Goal: Navigation & Orientation: Find specific page/section

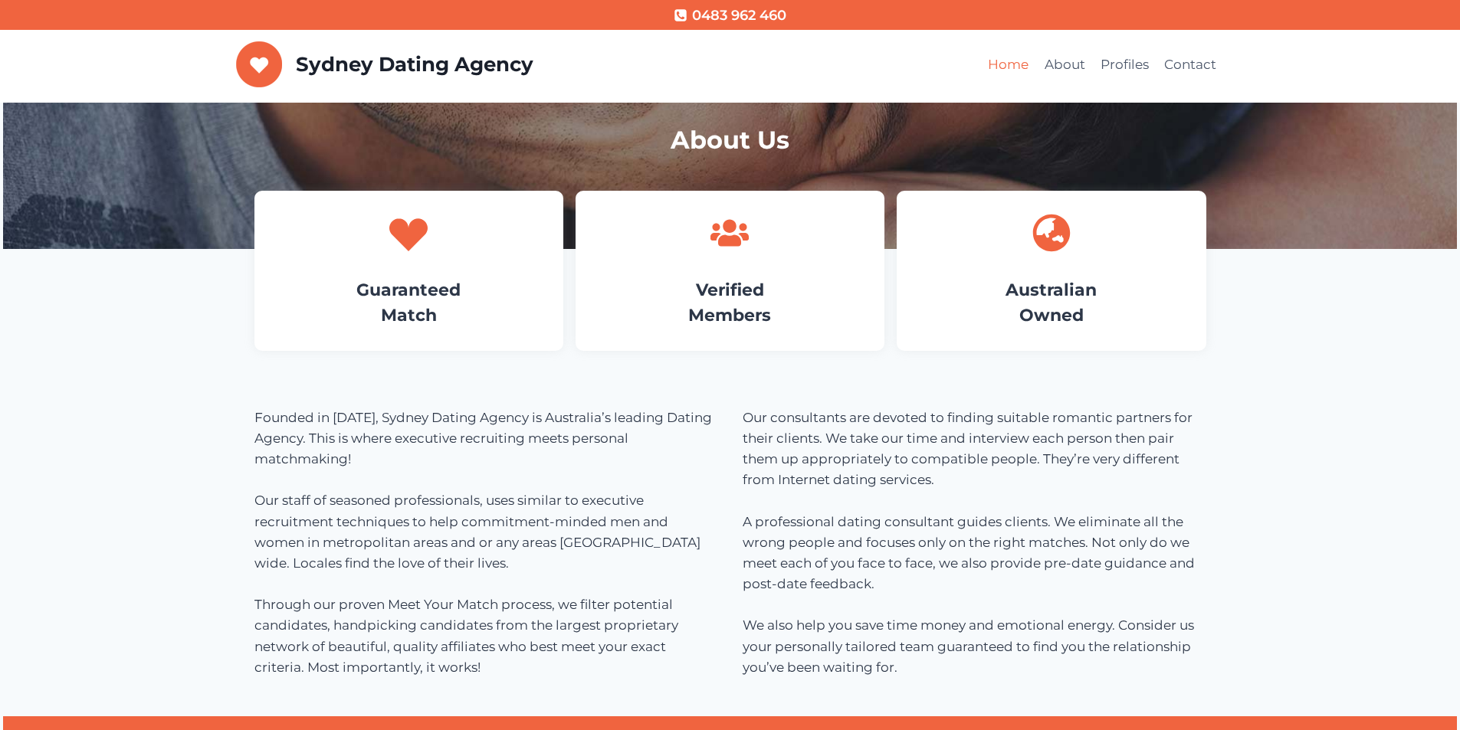
click at [1003, 62] on link "Home" at bounding box center [1008, 65] width 56 height 37
click at [376, 304] on h4 "Guaranteed Match" at bounding box center [408, 302] width 263 height 51
click at [398, 278] on h4 "Guaranteed Match" at bounding box center [408, 302] width 263 height 51
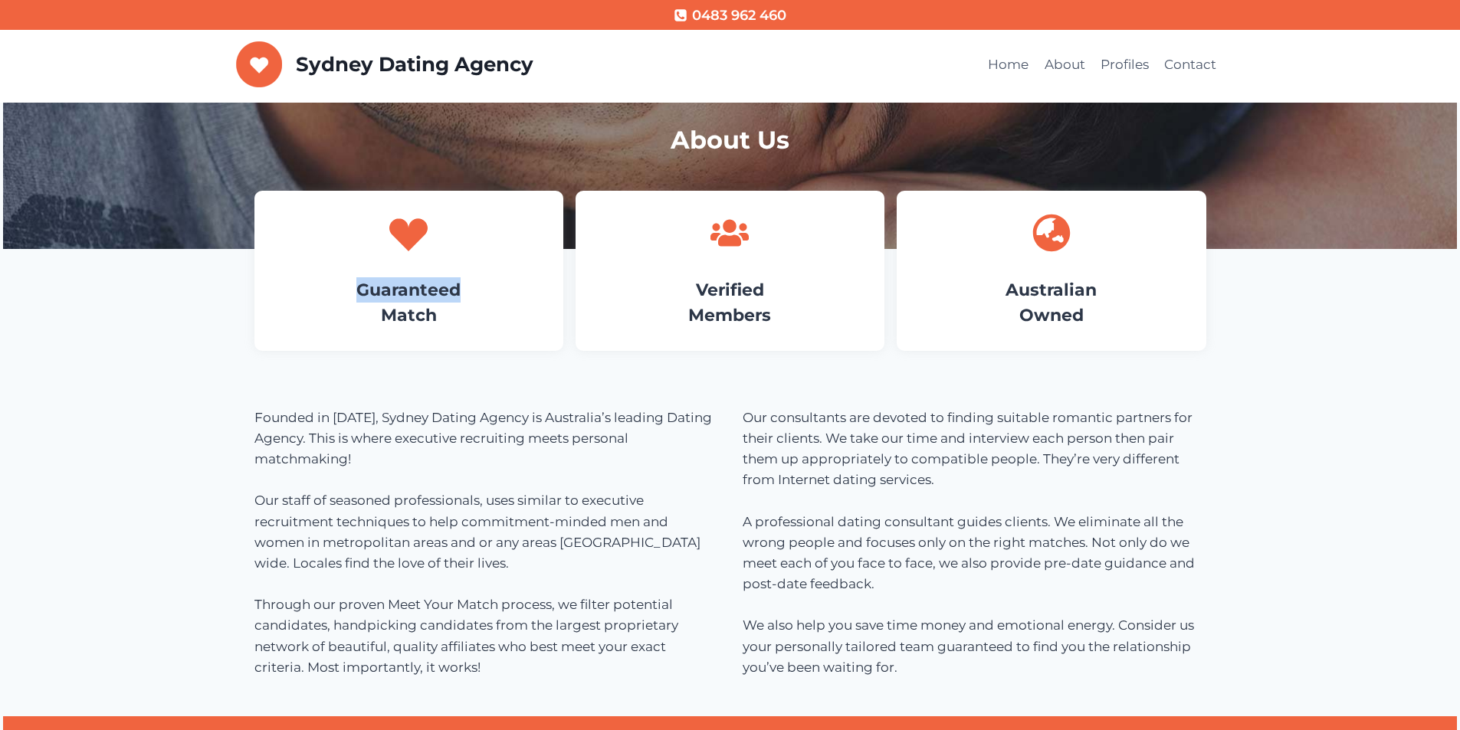
click at [399, 278] on h4 "Guaranteed Match" at bounding box center [408, 302] width 263 height 51
click at [399, 277] on h4 "Guaranteed Match" at bounding box center [408, 302] width 263 height 51
click at [412, 238] on icon at bounding box center [408, 234] width 38 height 33
click at [420, 310] on link "Guaranteed Match" at bounding box center [408, 303] width 104 height 46
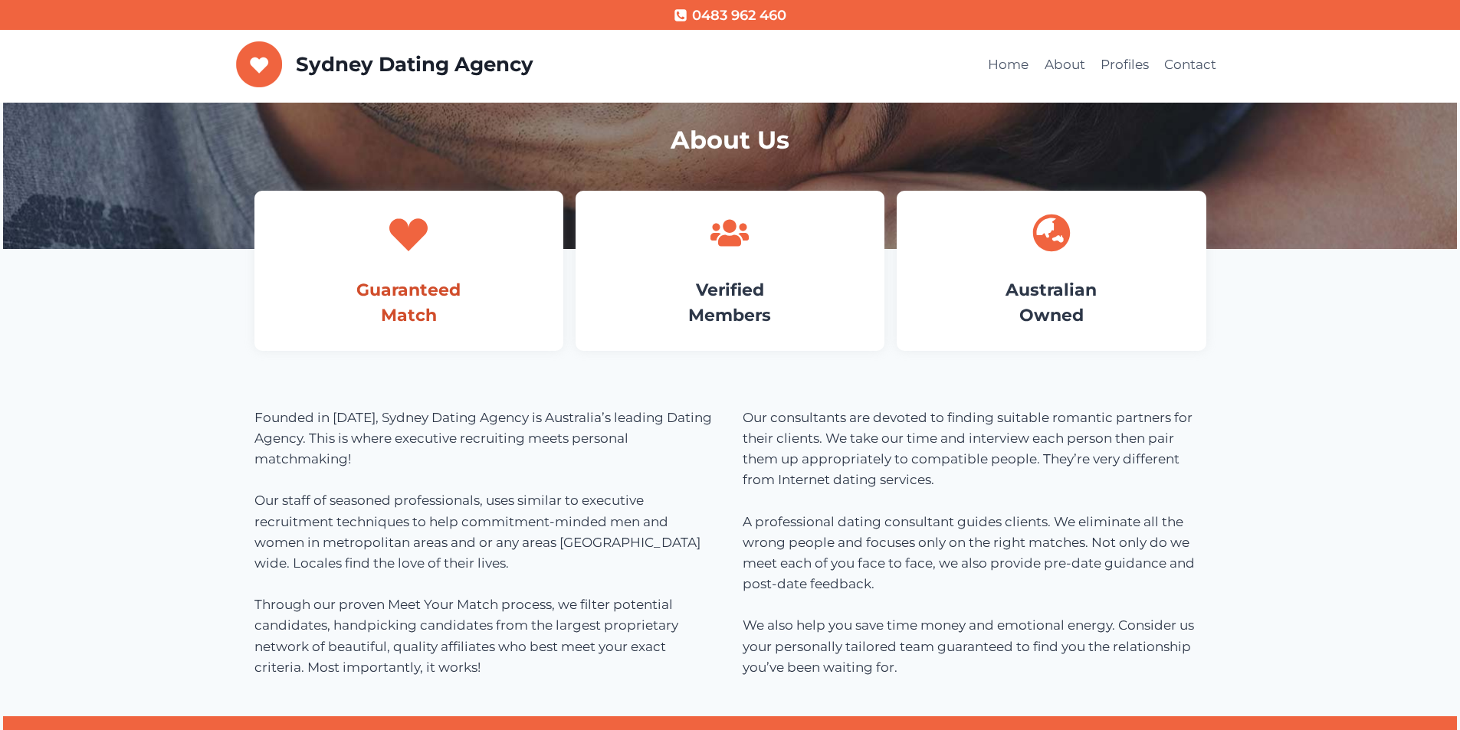
click at [395, 300] on link "Guaranteed Match" at bounding box center [408, 303] width 104 height 46
click at [424, 264] on div "Guaranteed Match" at bounding box center [408, 271] width 309 height 160
click at [424, 266] on div "Guaranteed Match" at bounding box center [408, 271] width 309 height 160
click at [425, 270] on div "Guaranteed Match" at bounding box center [408, 271] width 309 height 160
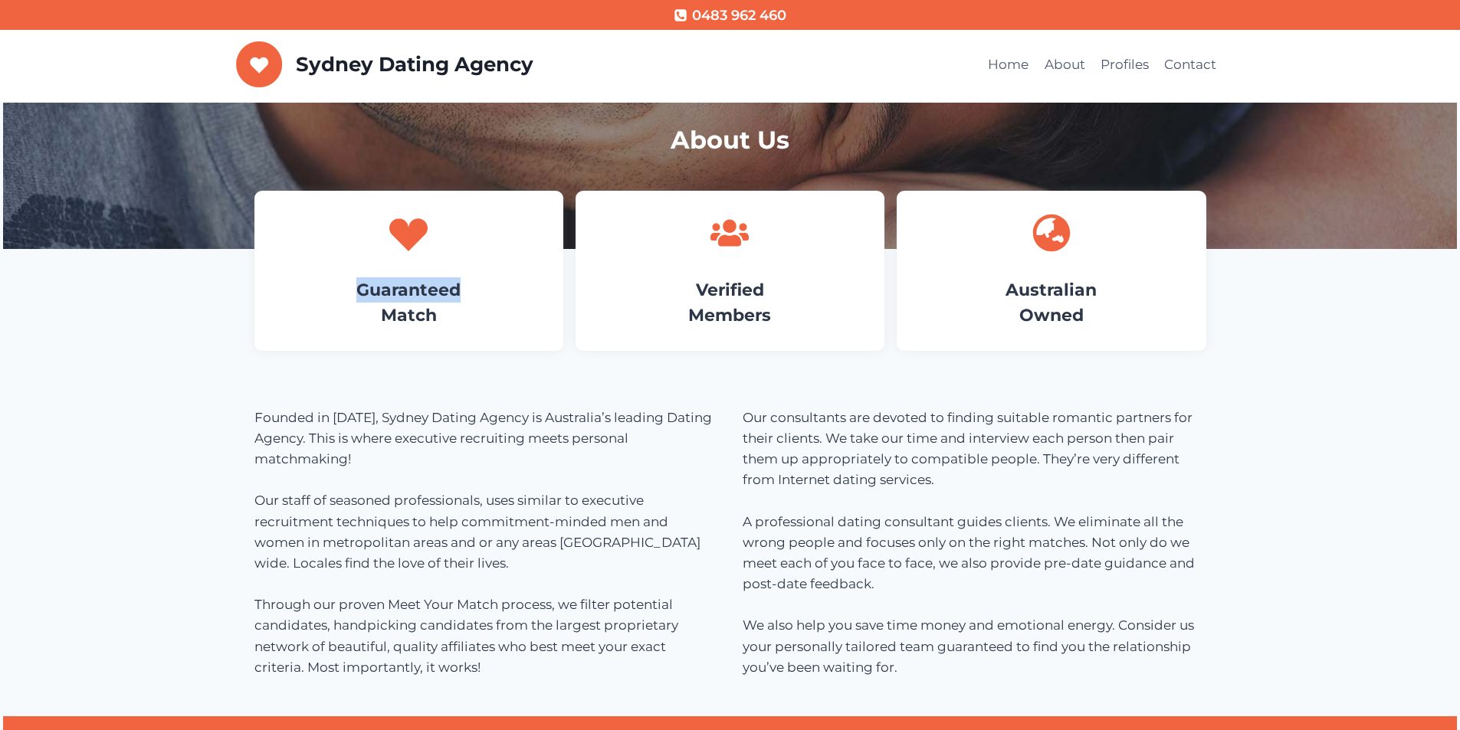
click at [408, 271] on div "Guaranteed Match" at bounding box center [408, 271] width 309 height 160
click at [407, 305] on link "Guaranteed Match" at bounding box center [408, 303] width 104 height 46
drag, startPoint x: 407, startPoint y: 305, endPoint x: 406, endPoint y: 297, distance: 7.7
click at [407, 303] on h4 "Guaranteed Match" at bounding box center [408, 302] width 263 height 51
click at [767, 297] on h4 "Verified Members" at bounding box center [730, 302] width 263 height 51
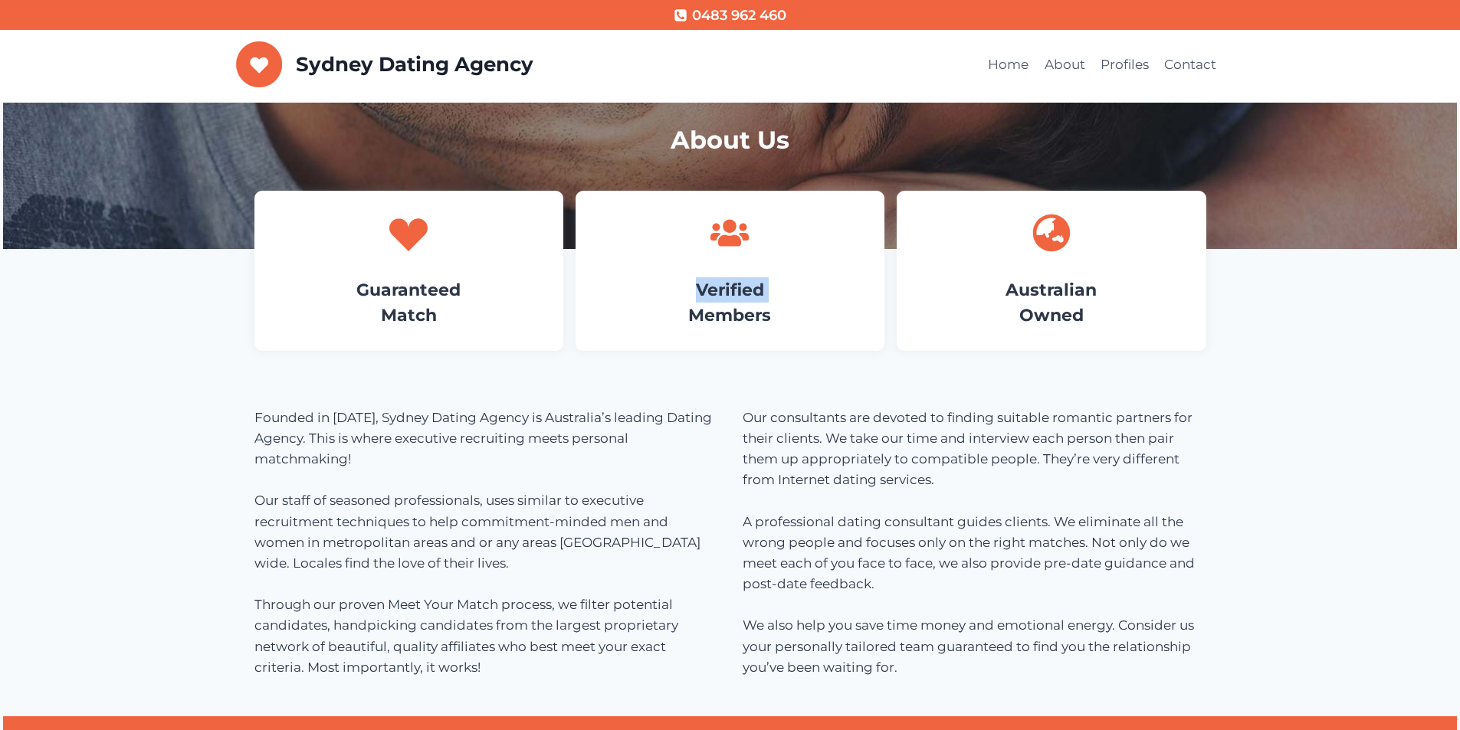
click at [767, 297] on h4 "Verified Members" at bounding box center [730, 302] width 263 height 51
click at [741, 292] on link "Verified Members" at bounding box center [729, 303] width 83 height 46
click at [741, 290] on link "Verified Members" at bounding box center [729, 303] width 83 height 46
click at [710, 300] on h4 "Verified Members" at bounding box center [730, 302] width 263 height 51
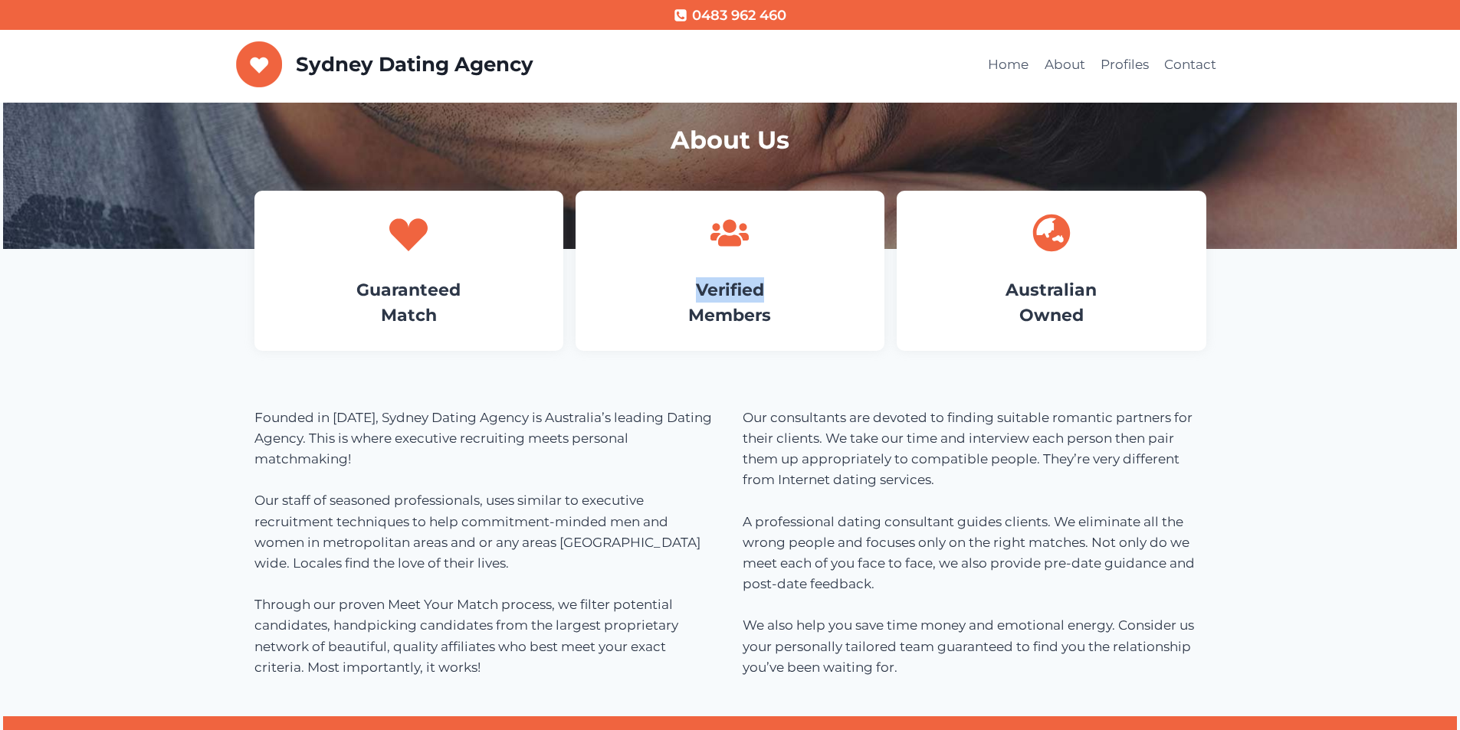
click at [710, 301] on h4 "Verified Members" at bounding box center [730, 302] width 263 height 51
click at [701, 309] on link "Verified Members" at bounding box center [729, 303] width 83 height 46
click at [686, 222] on div at bounding box center [730, 233] width 263 height 38
click at [689, 222] on div at bounding box center [730, 233] width 263 height 38
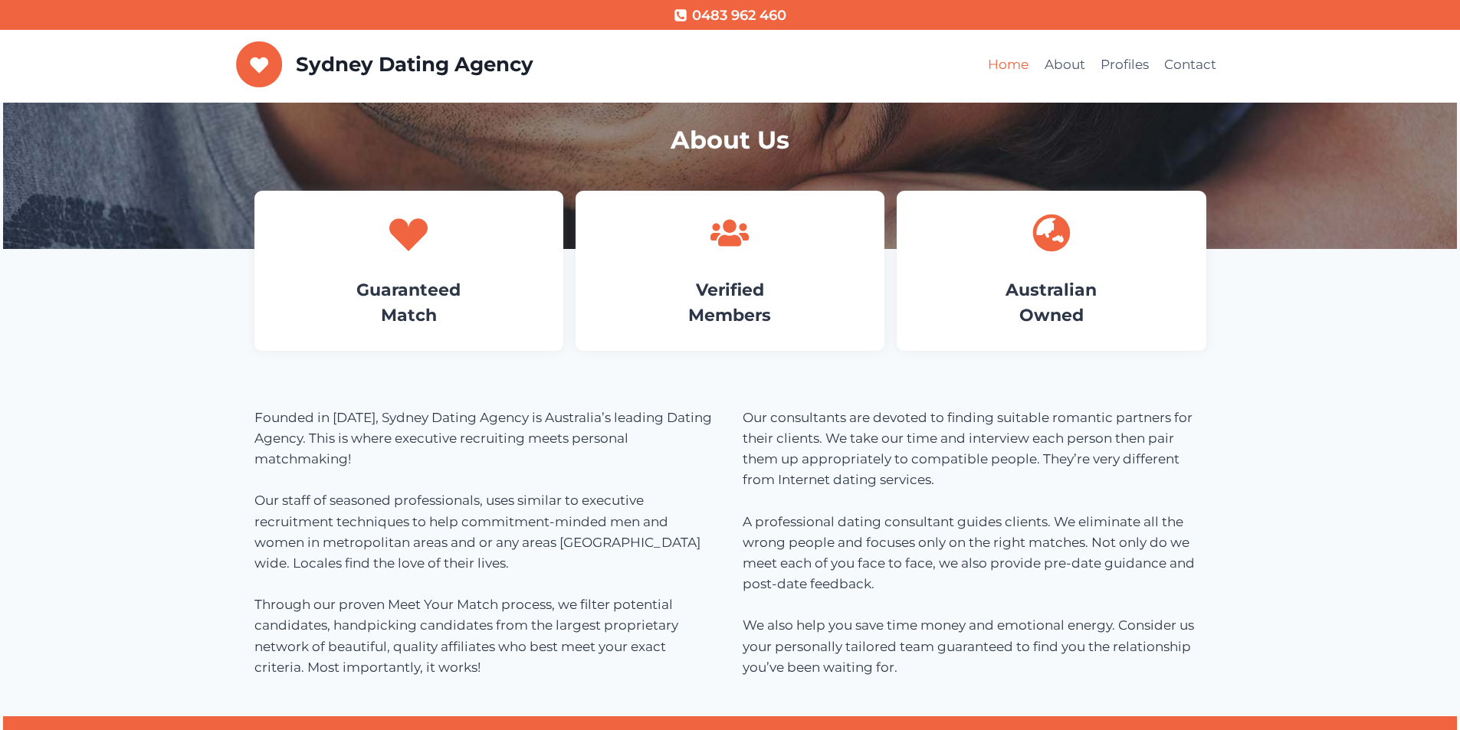
click at [1017, 65] on link "Home" at bounding box center [1008, 65] width 56 height 37
click at [1015, 66] on link "Home" at bounding box center [1008, 65] width 56 height 37
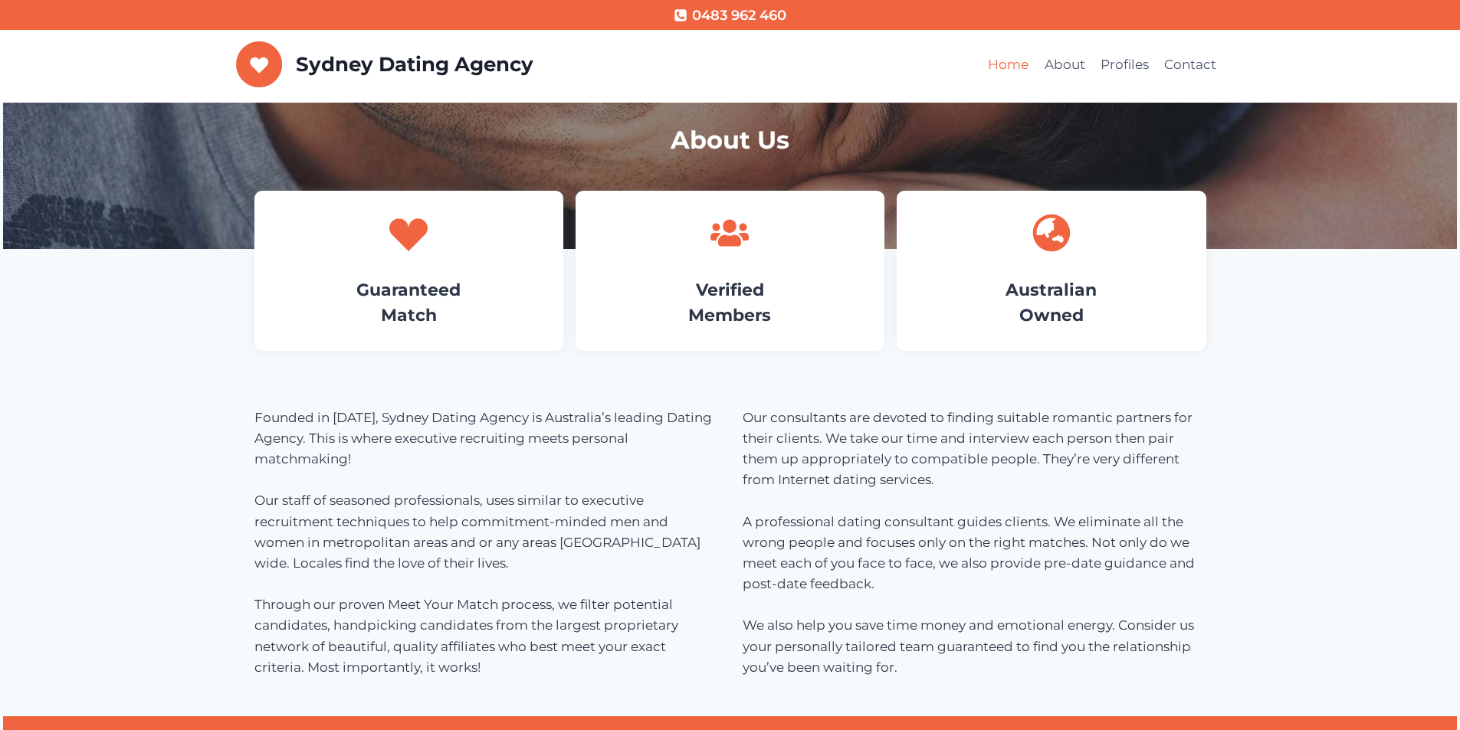
click at [1013, 64] on link "Home" at bounding box center [1008, 65] width 56 height 37
